Goal: Transaction & Acquisition: Purchase product/service

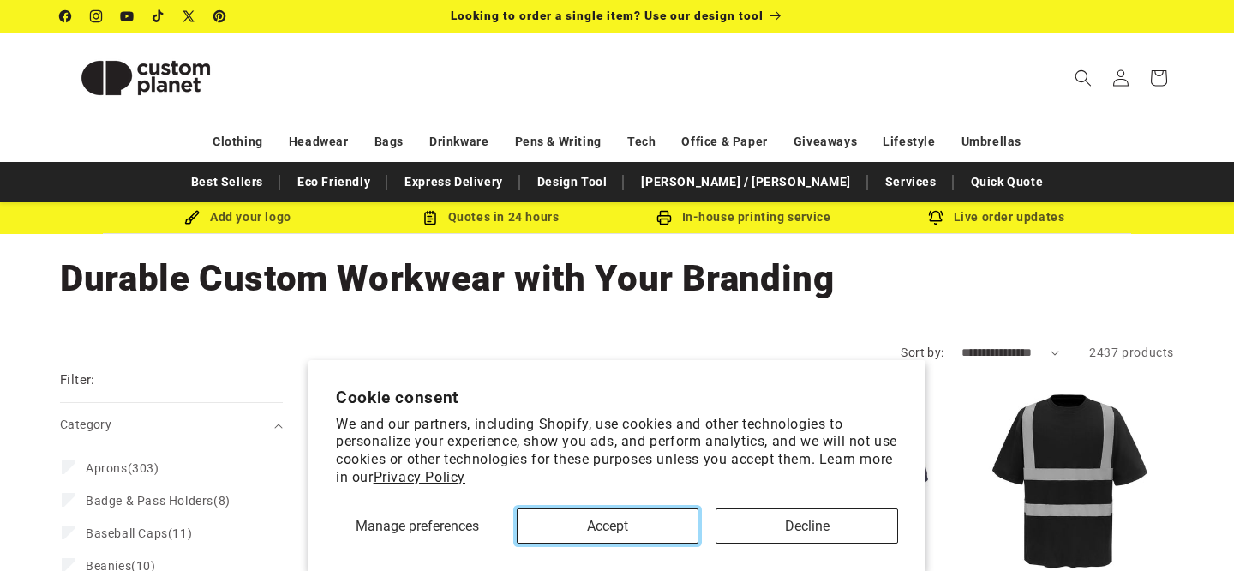
click at [616, 531] on button "Accept" at bounding box center [608, 525] width 183 height 35
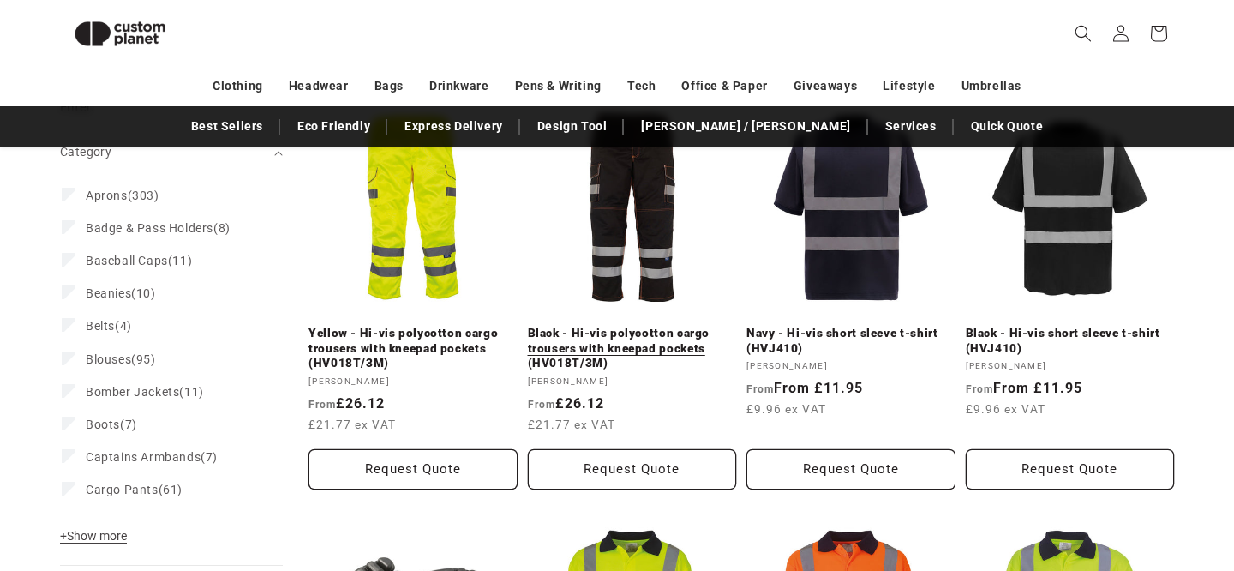
scroll to position [234, 0]
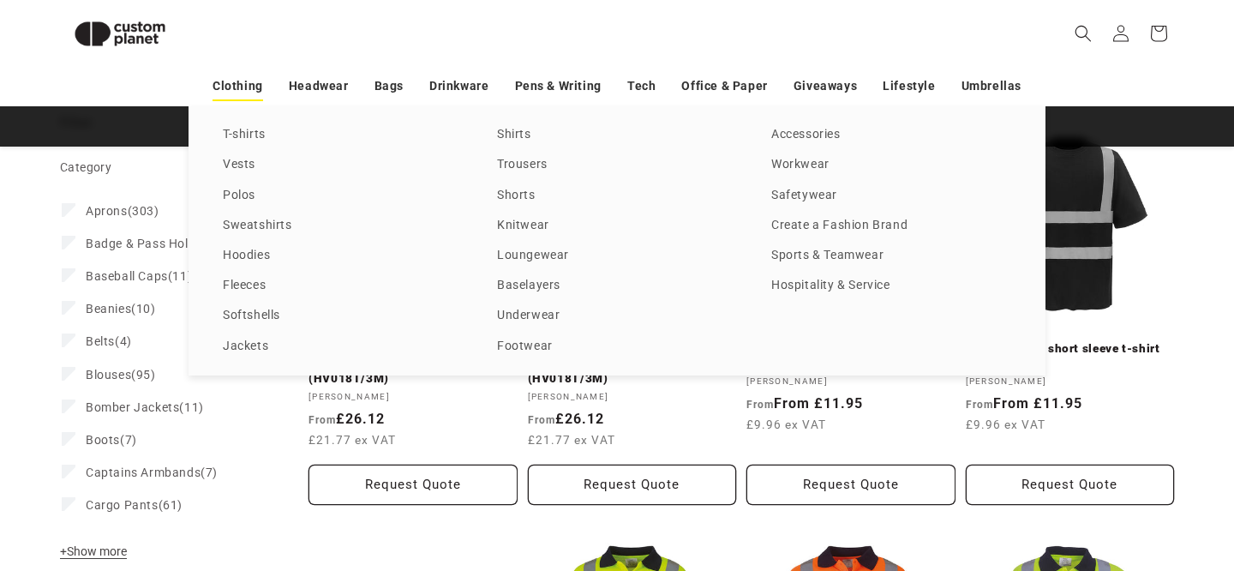
click at [241, 86] on link "Clothing" at bounding box center [237, 86] width 51 height 30
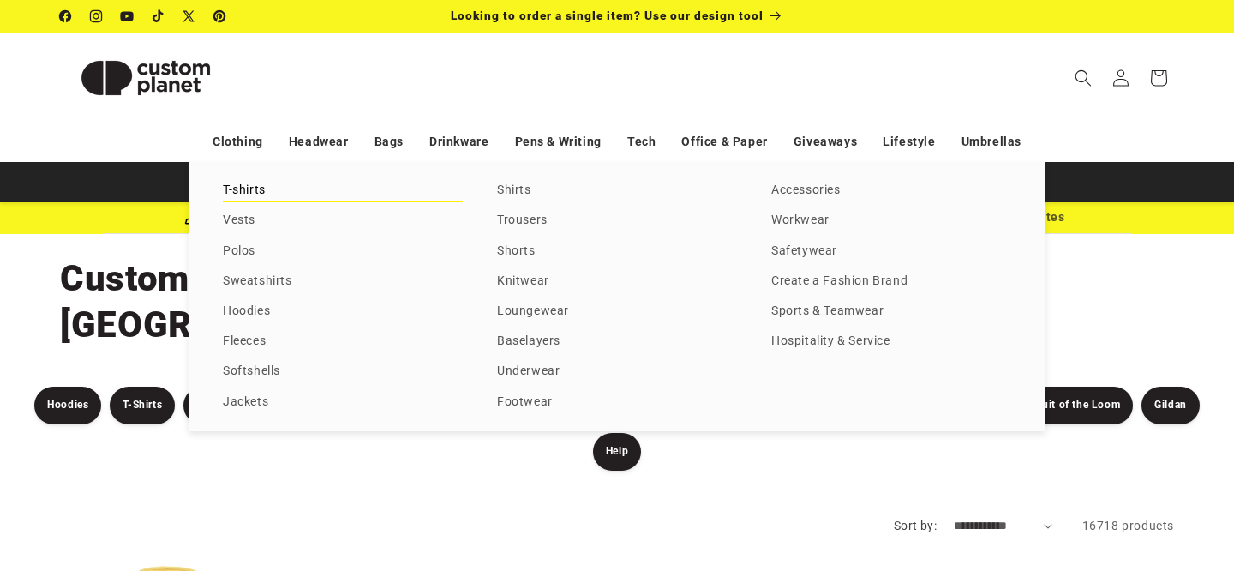
click at [256, 195] on link "T-shirts" at bounding box center [343, 190] width 240 height 23
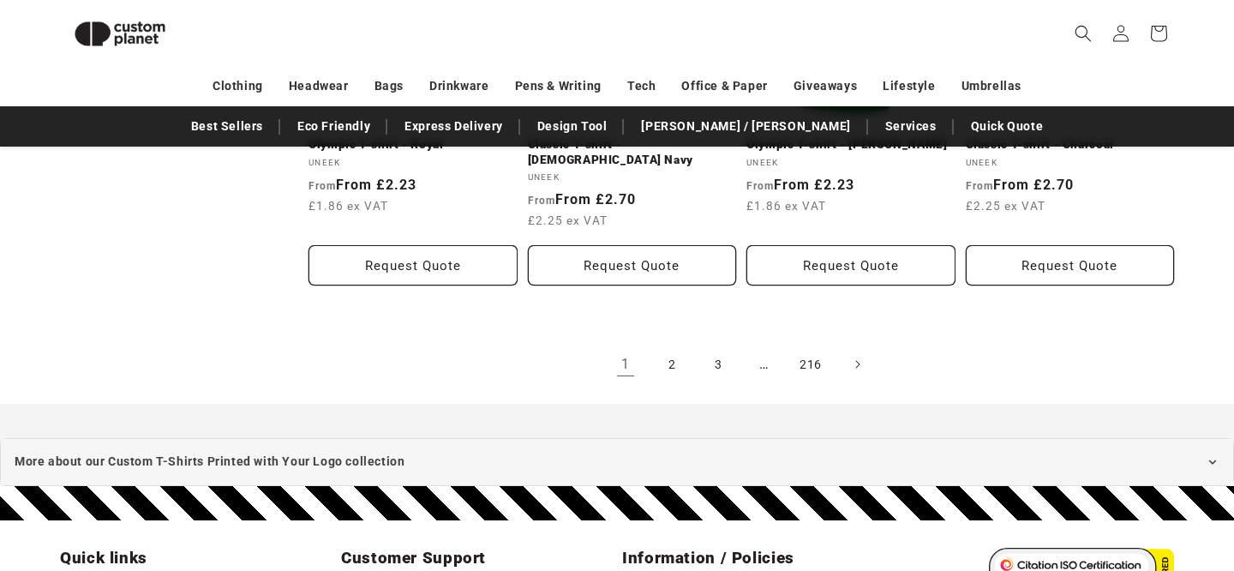
scroll to position [1993, 0]
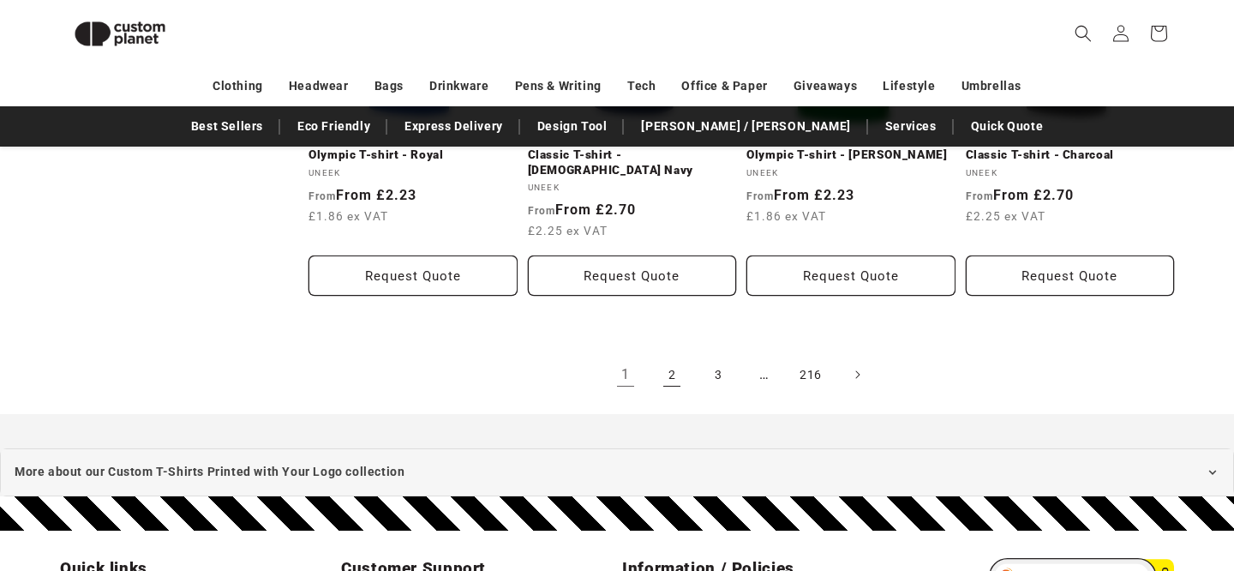
click at [668, 356] on link "2" at bounding box center [672, 375] width 38 height 38
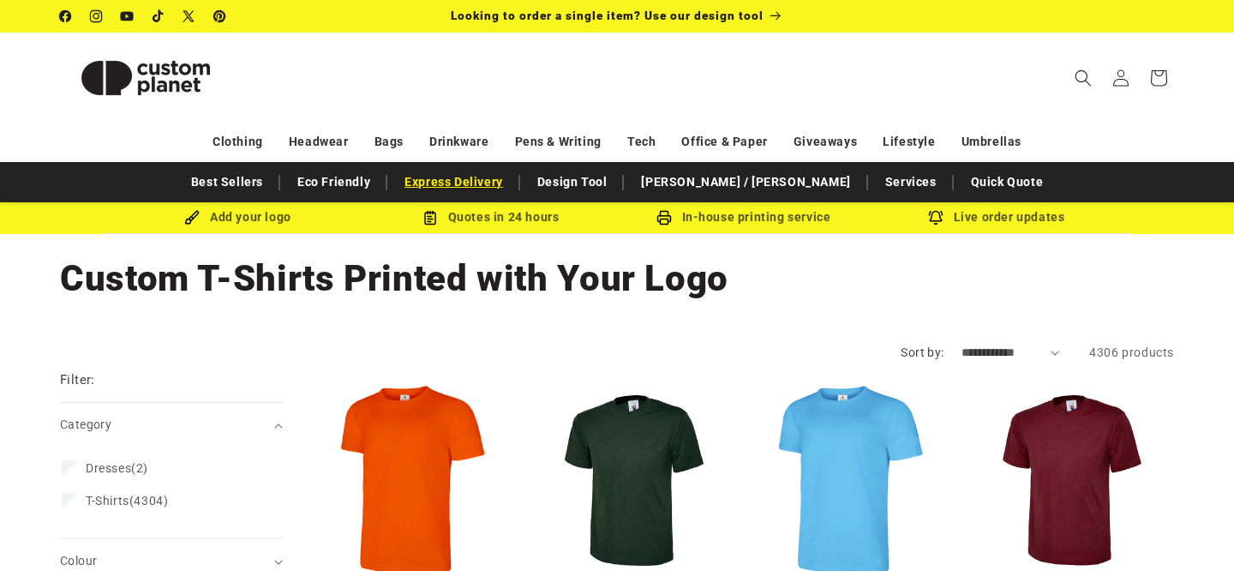
click at [512, 187] on link "Express Delivery" at bounding box center [454, 182] width 116 height 30
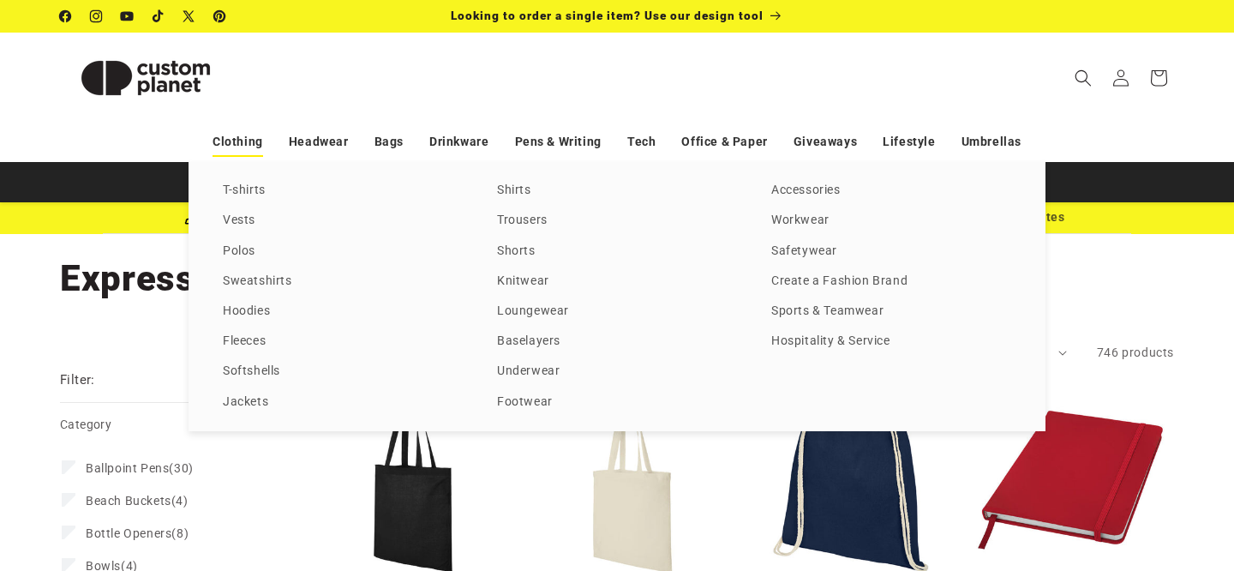
click at [224, 143] on link "Clothing" at bounding box center [237, 142] width 51 height 30
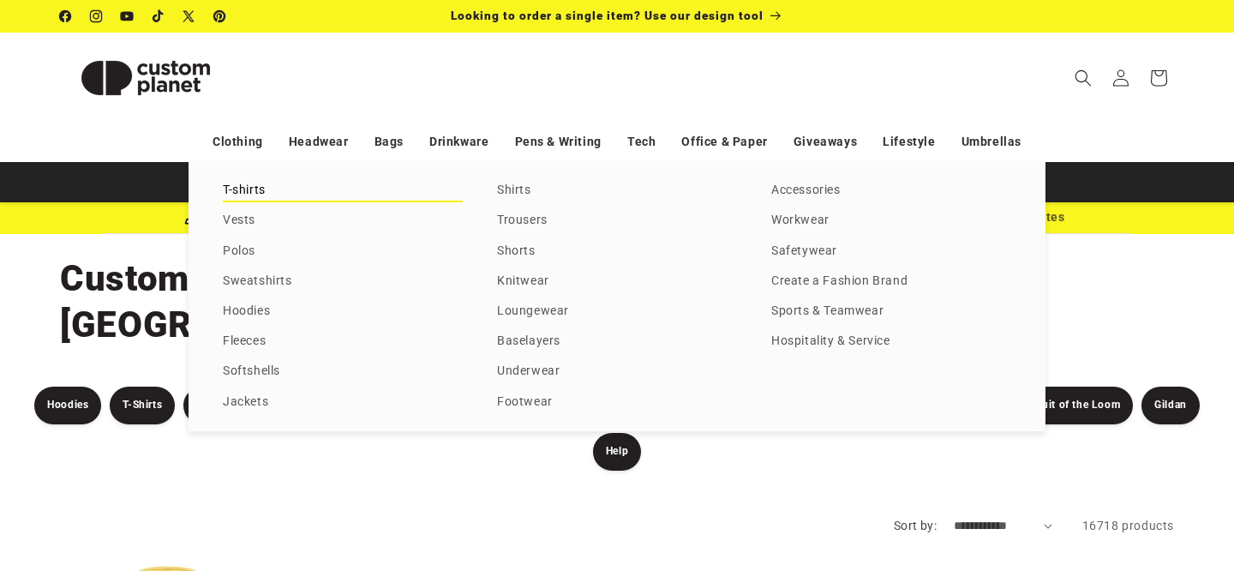
click at [242, 192] on link "T-shirts" at bounding box center [343, 190] width 240 height 23
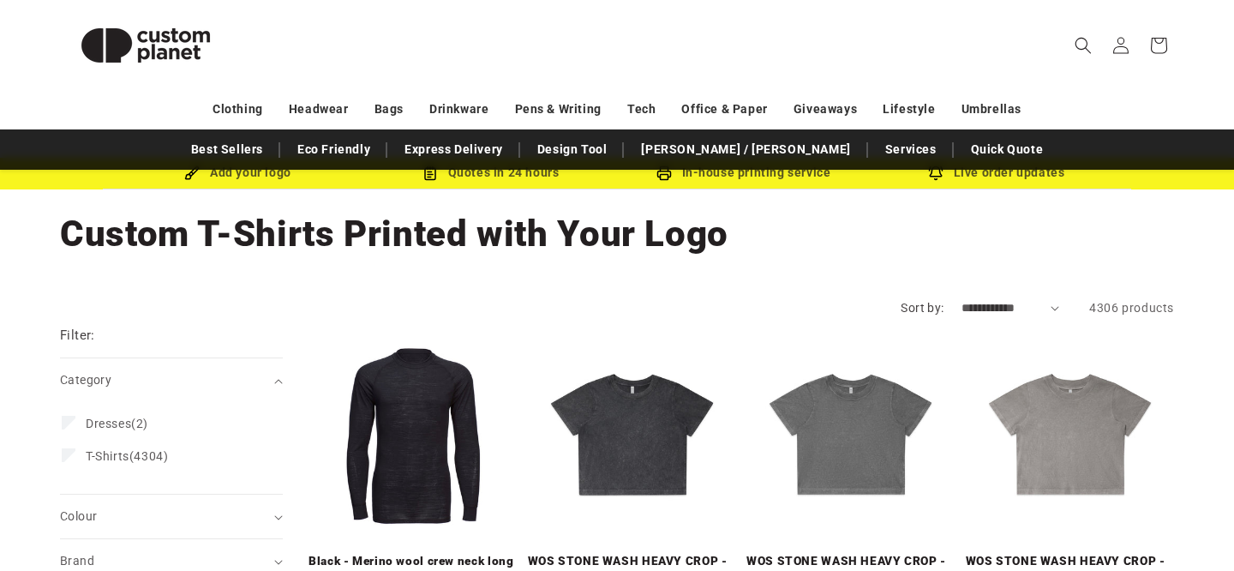
scroll to position [194, 0]
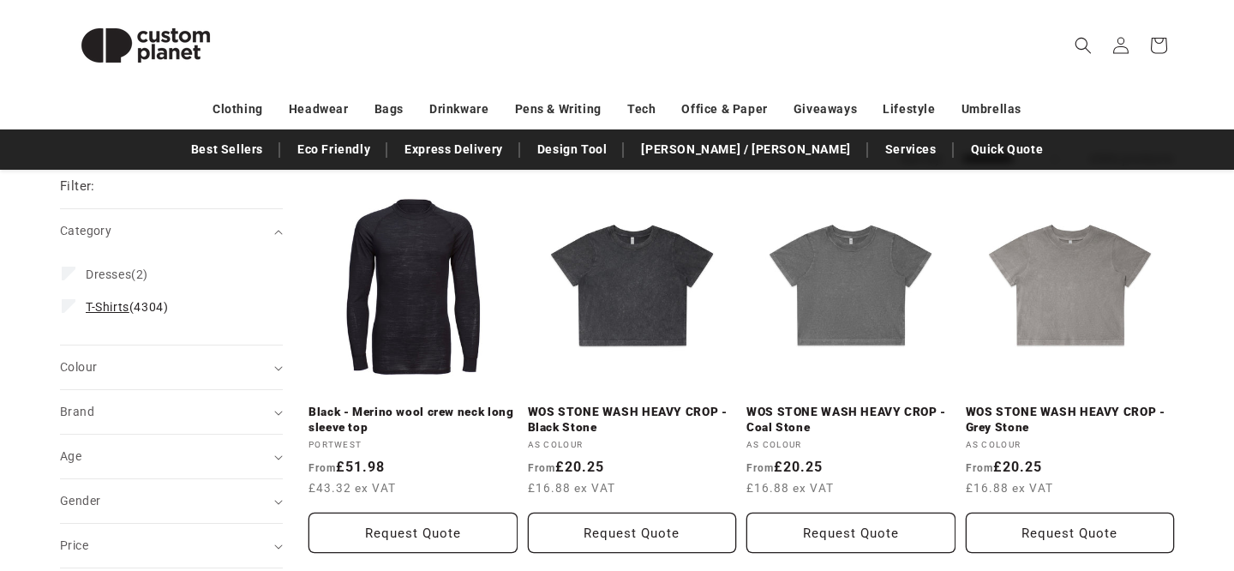
click at [128, 314] on span "T-Shirts" at bounding box center [108, 307] width 44 height 14
click at [161, 376] on div "Colour (0)" at bounding box center [164, 367] width 208 height 18
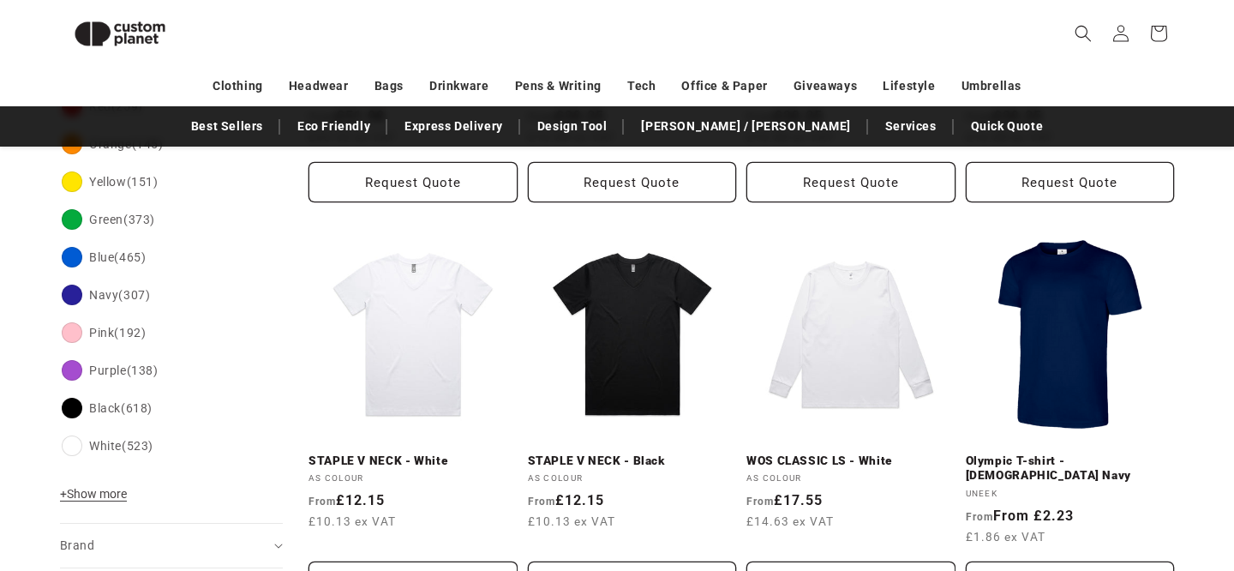
scroll to position [513, 0]
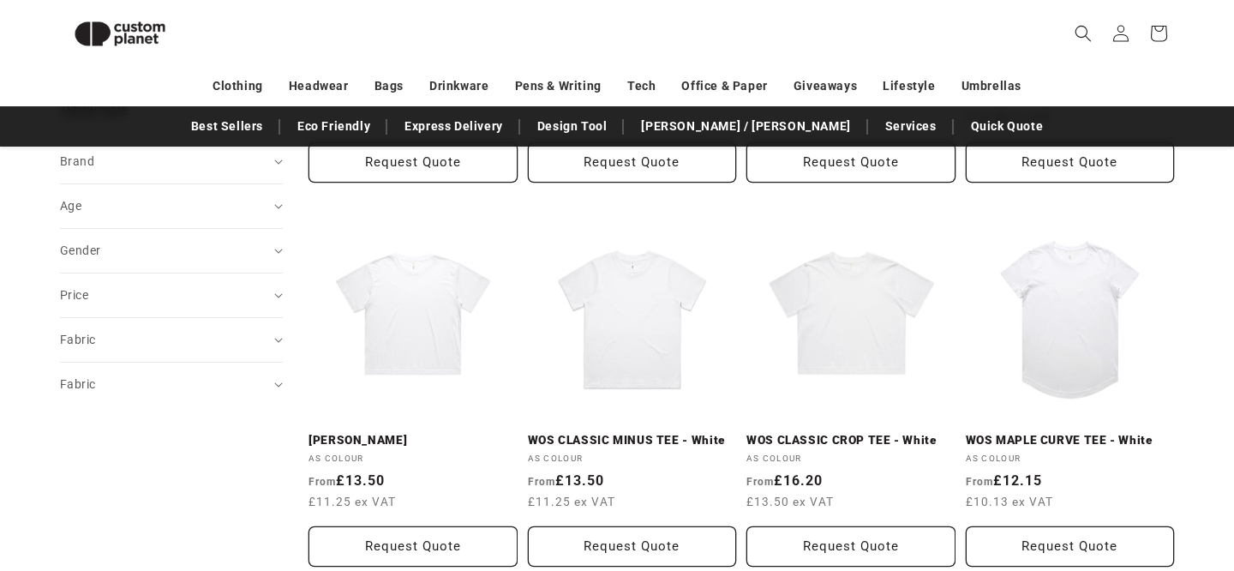
scroll to position [997, 0]
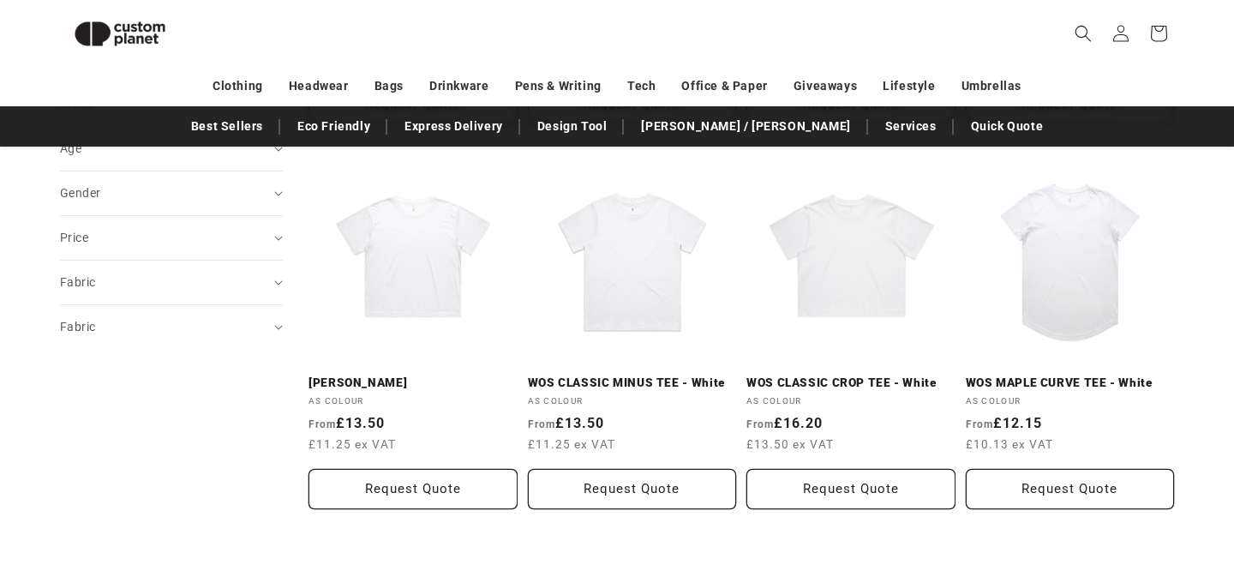
click at [617, 375] on link "WOS CLASSIC MINUS TEE - White" at bounding box center [632, 382] width 209 height 15
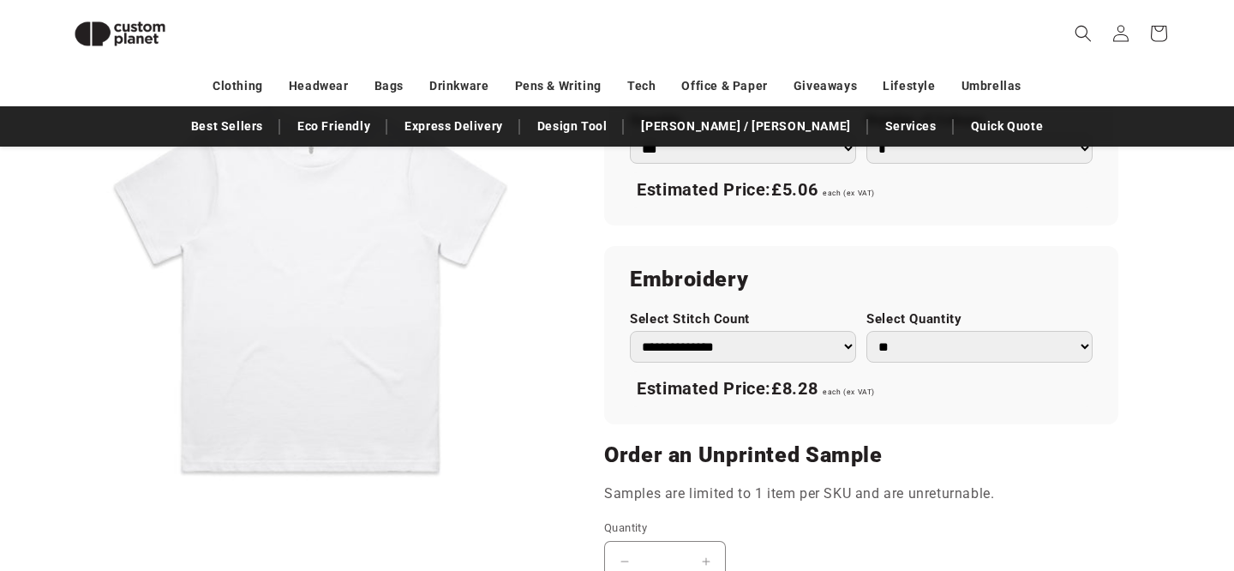
scroll to position [1114, 0]
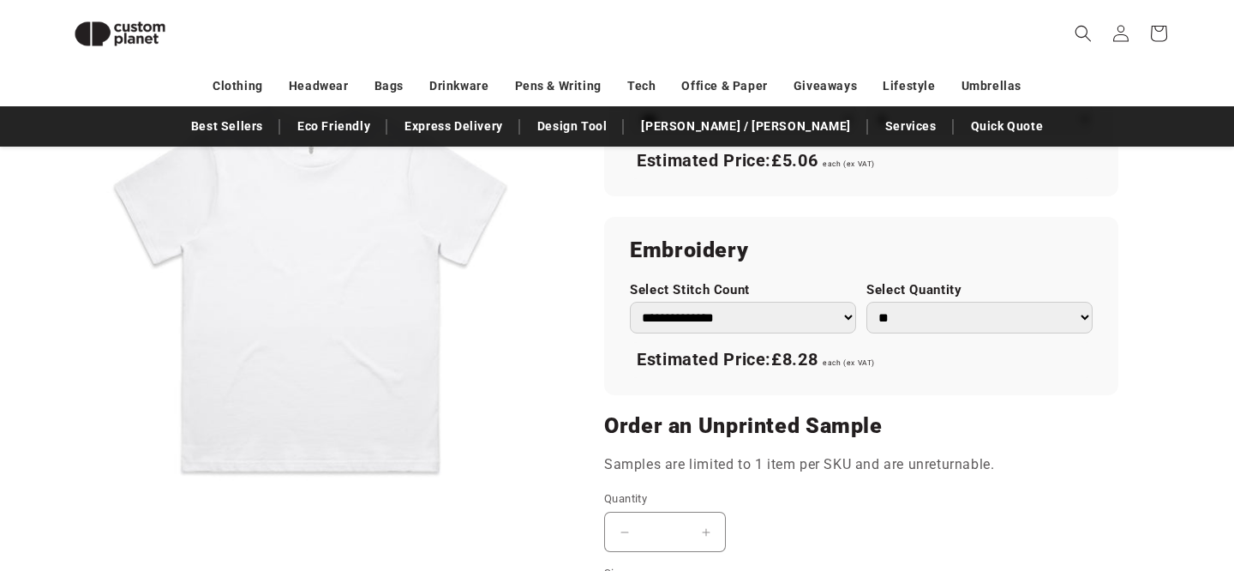
click at [678, 320] on select "**********" at bounding box center [743, 318] width 226 height 32
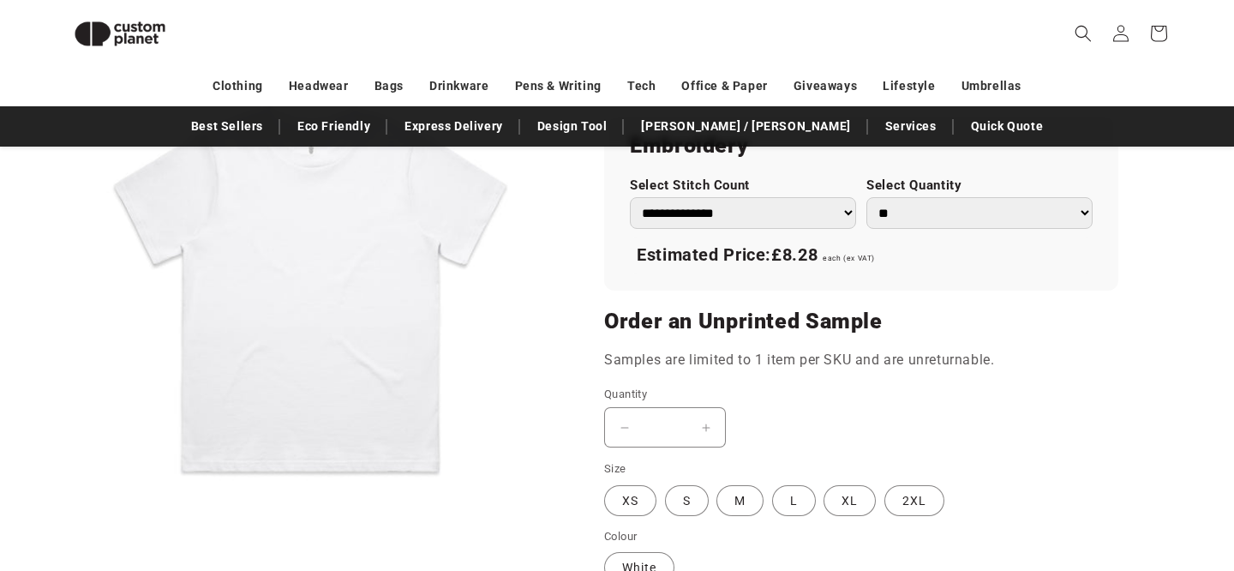
scroll to position [1251, 0]
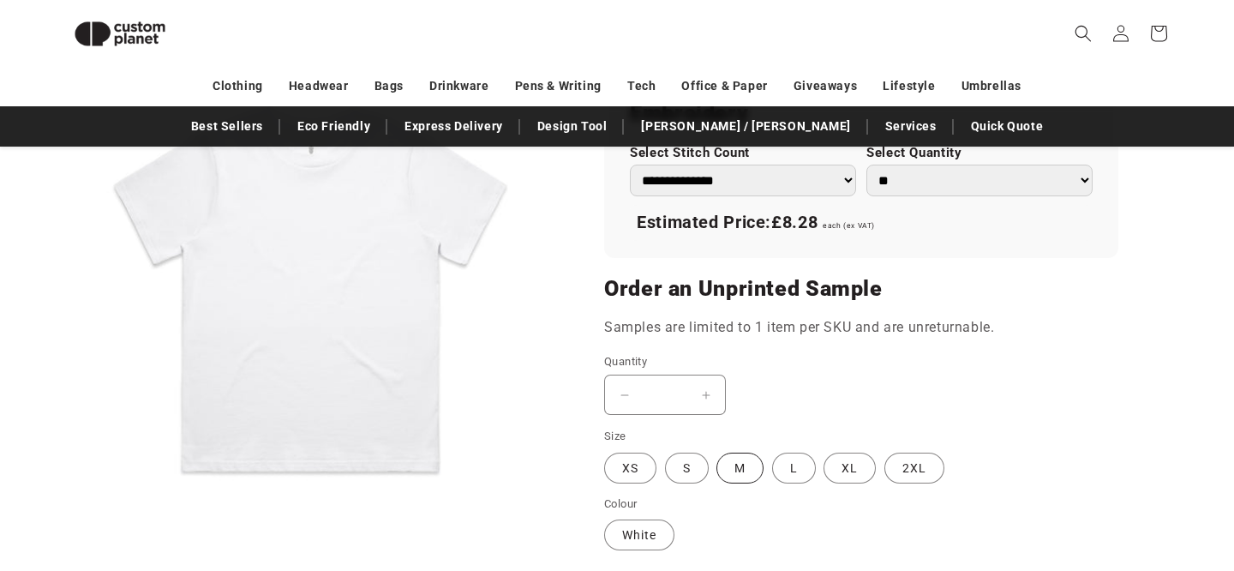
click at [736, 469] on label "M Variant sold out or unavailable" at bounding box center [739, 467] width 47 height 31
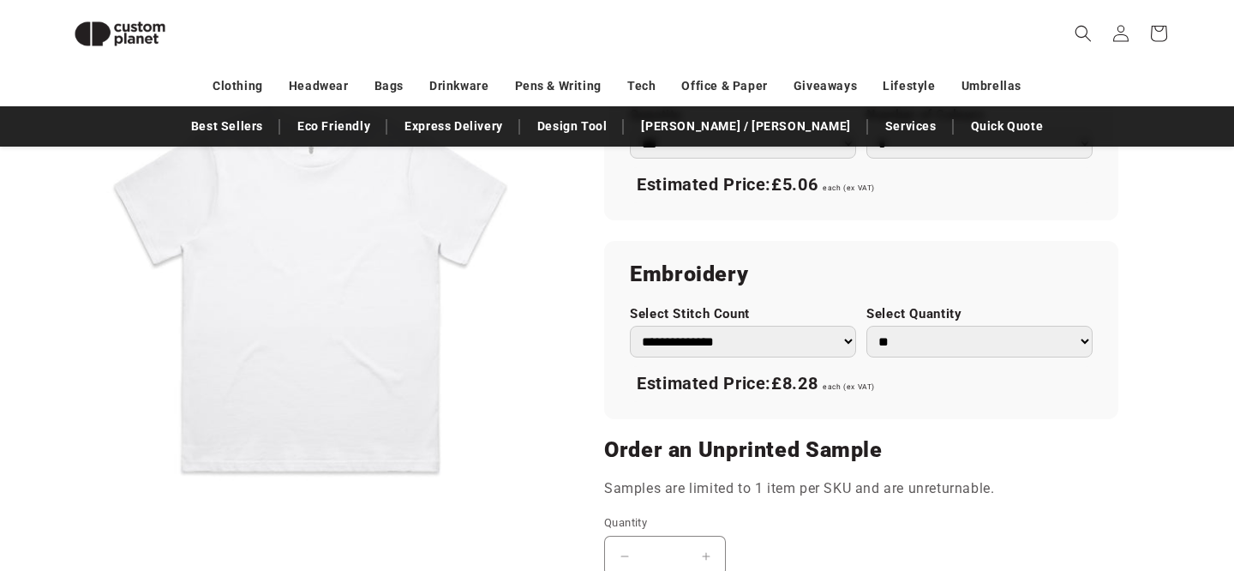
scroll to position [919, 0]
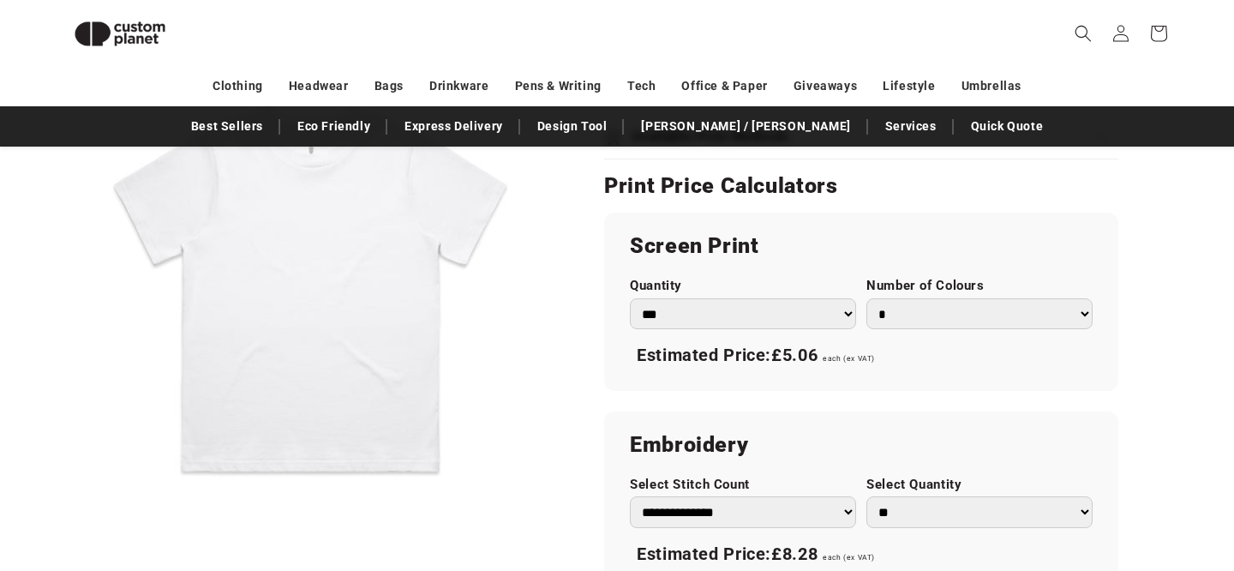
click at [908, 517] on select "** ** *** *** *** **** **** ****" at bounding box center [979, 512] width 226 height 32
click at [866, 496] on select "** ** *** *** *** **** **** ****" at bounding box center [979, 512] width 226 height 32
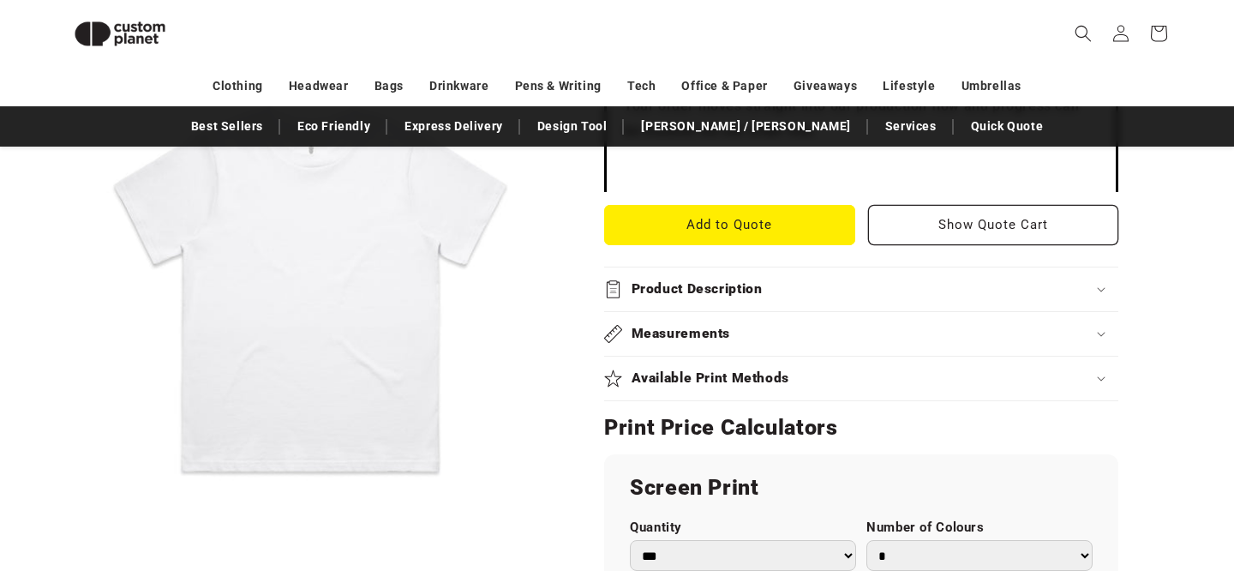
scroll to position [456, 0]
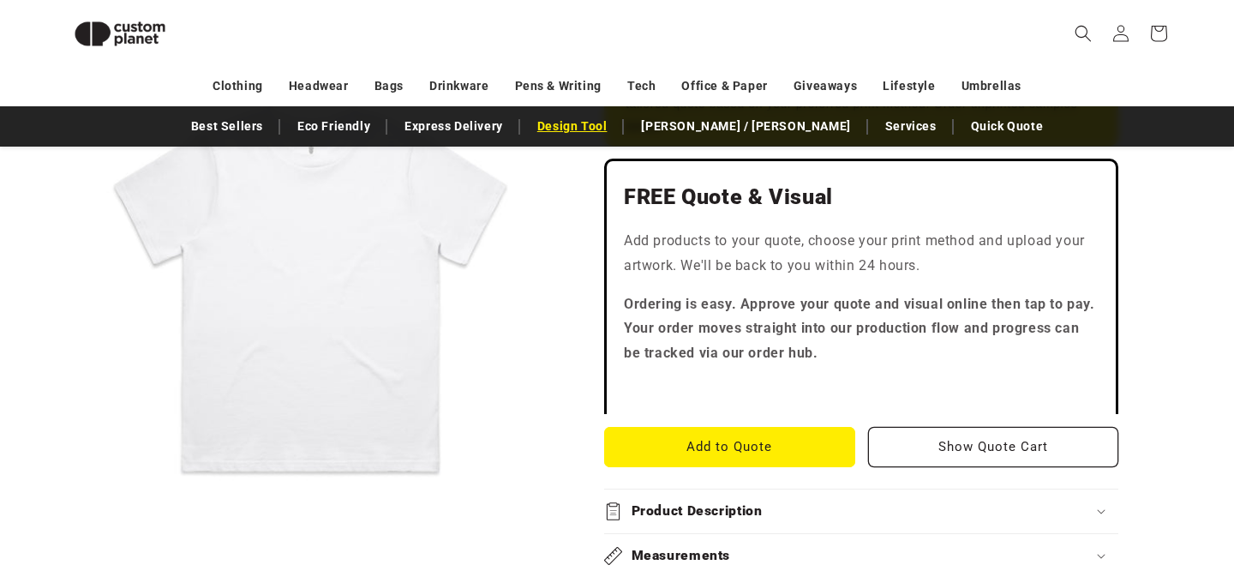
click at [616, 131] on link "Design Tool" at bounding box center [572, 126] width 87 height 30
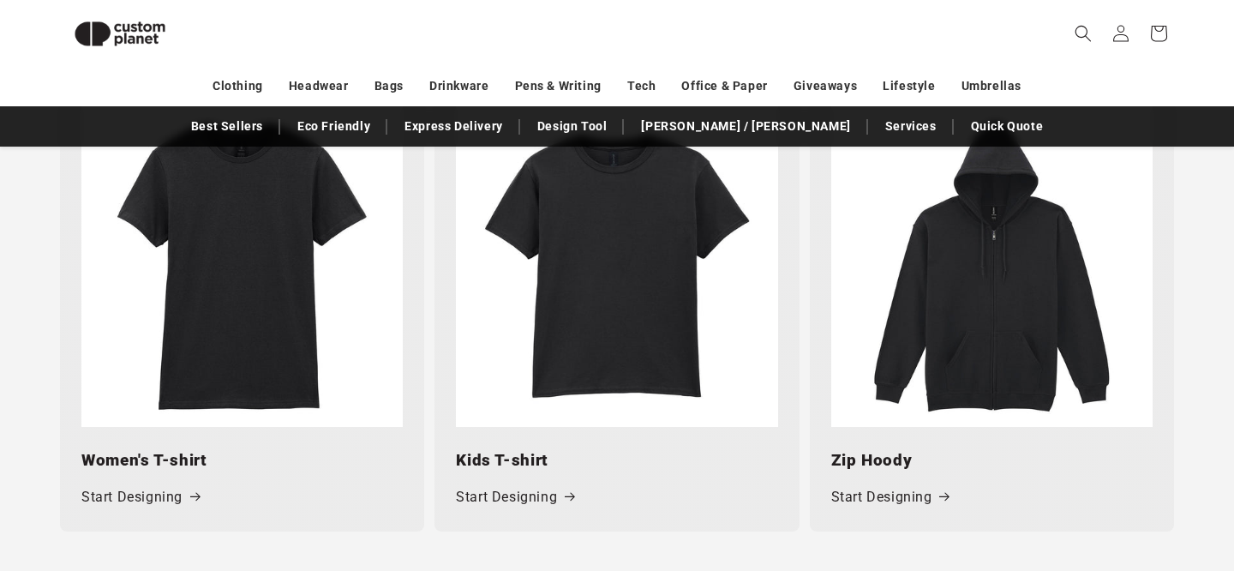
scroll to position [1825, 0]
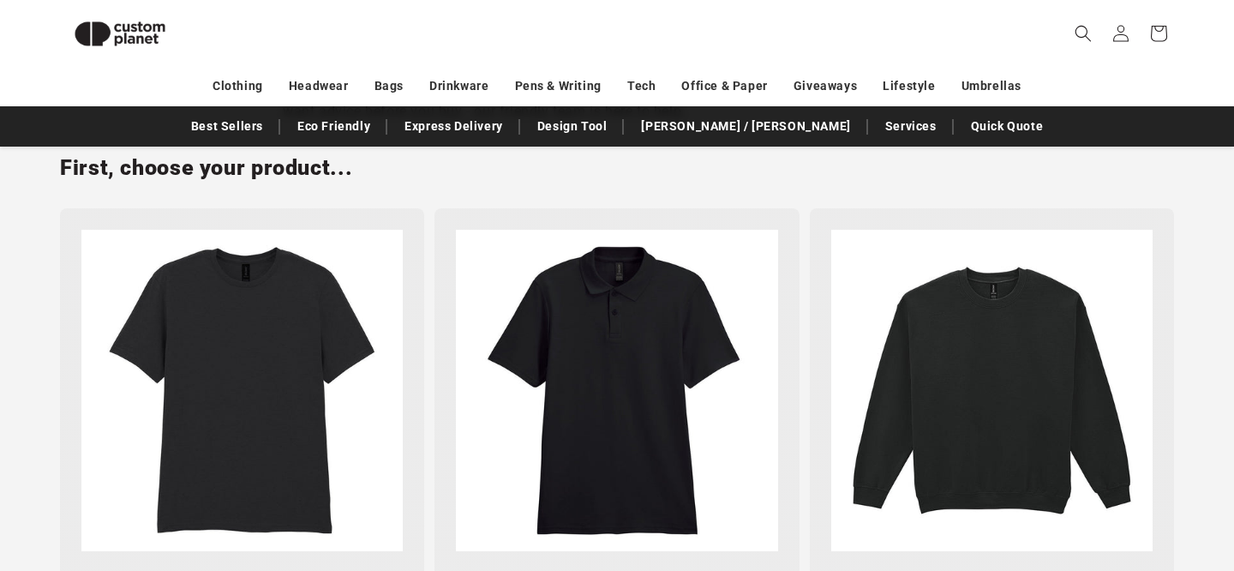
click at [295, 413] on img at bounding box center [241, 390] width 321 height 321
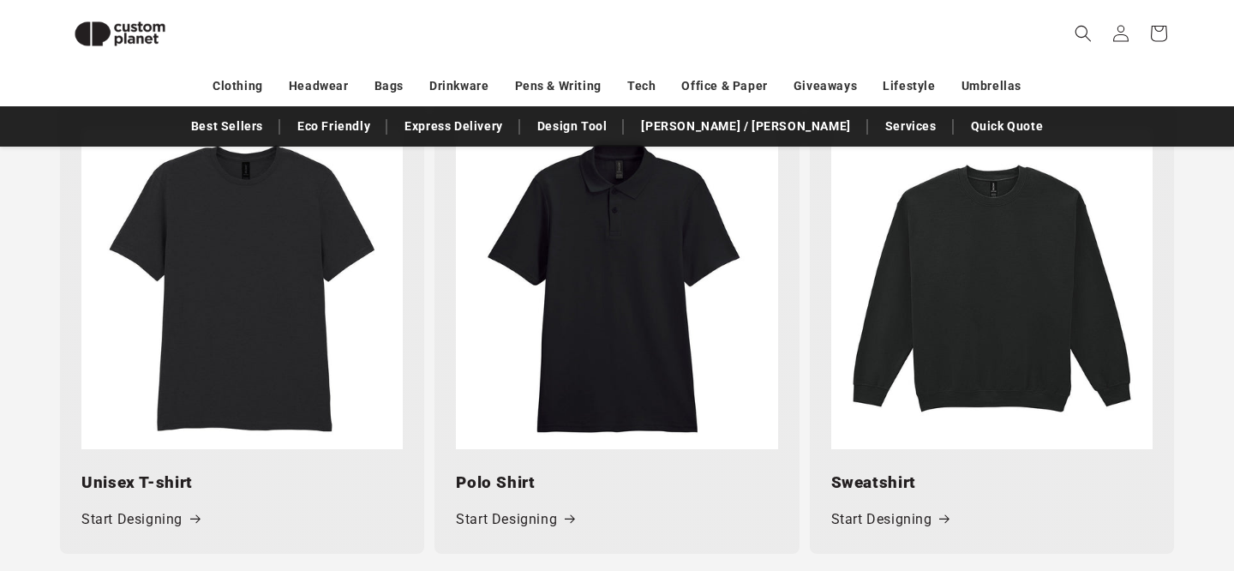
scroll to position [845, 0]
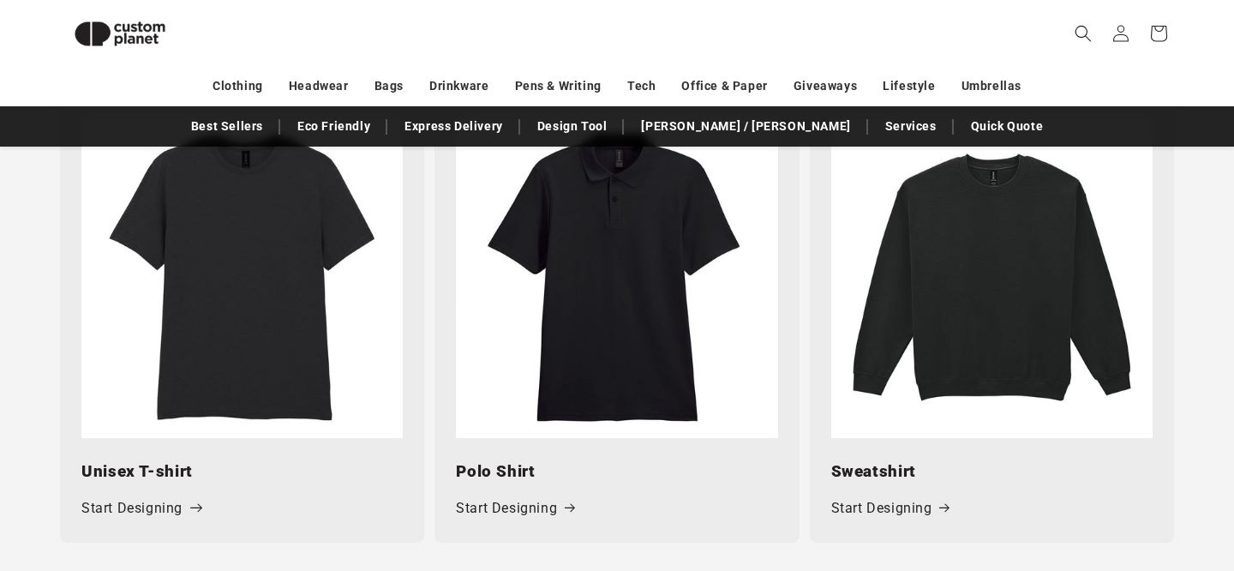
click at [168, 512] on link "Start Designing" at bounding box center [140, 508] width 118 height 25
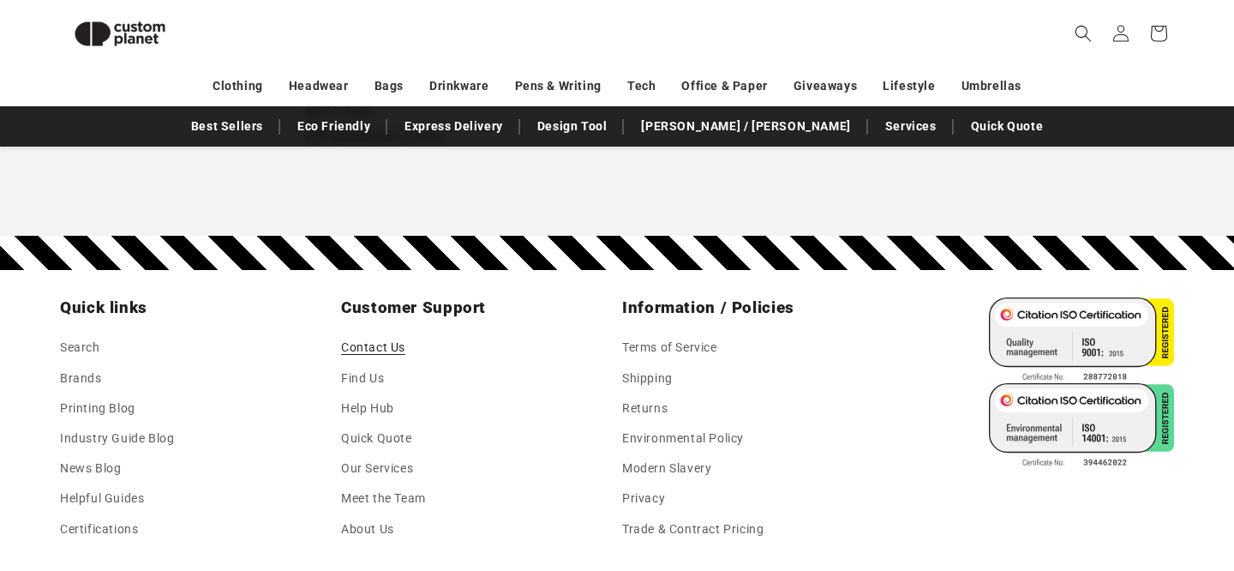
scroll to position [1331, 0]
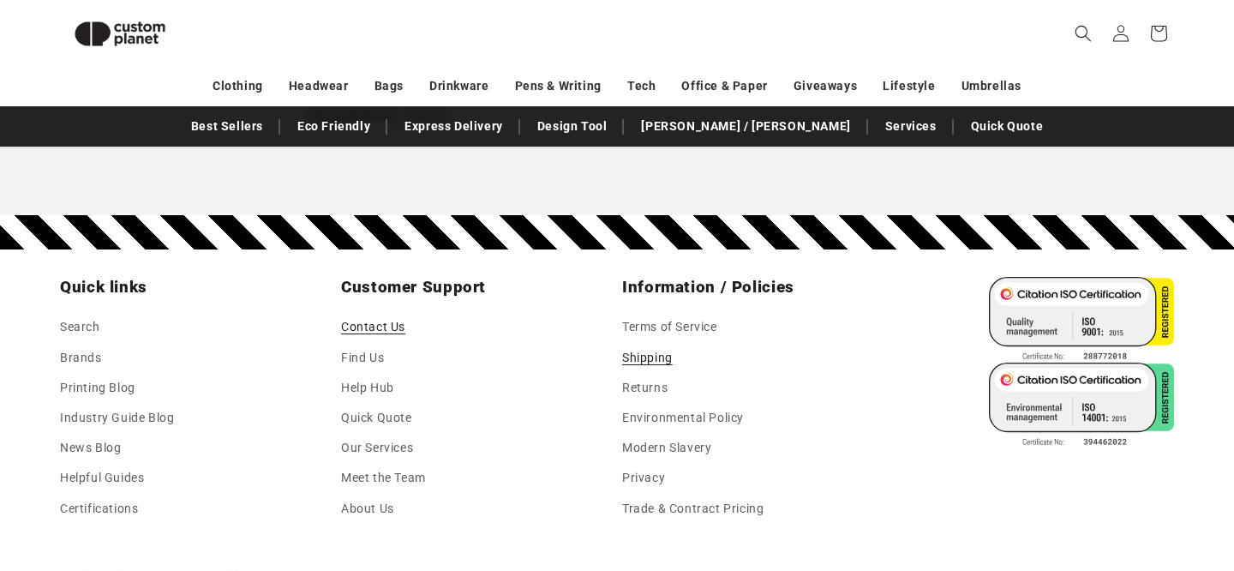
click at [643, 362] on link "Shipping" at bounding box center [647, 358] width 51 height 30
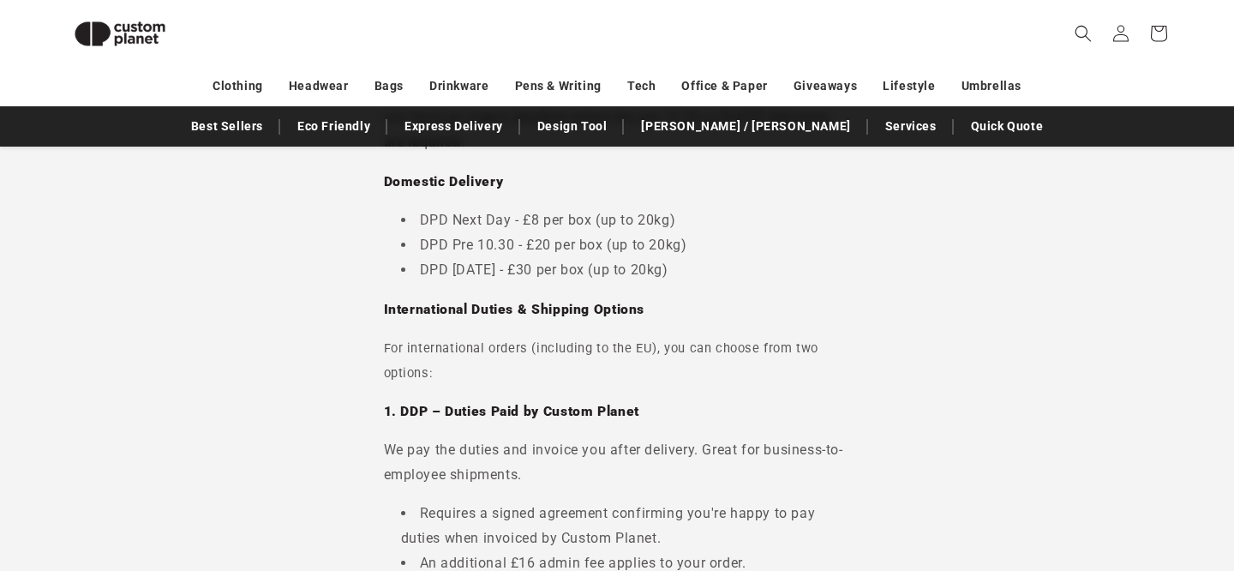
scroll to position [481, 0]
